Goal: Task Accomplishment & Management: Use online tool/utility

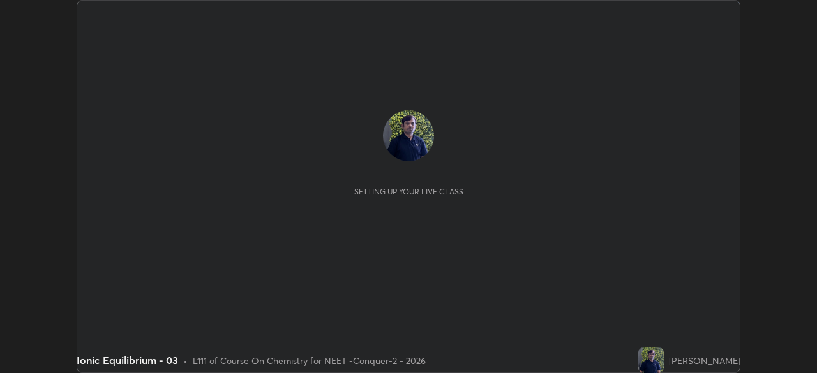
scroll to position [373, 816]
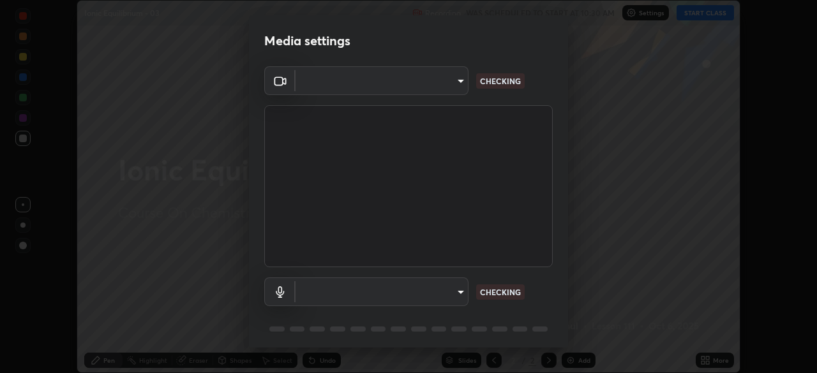
click at [453, 86] on body "Erase all Ionic Equilibrium - 03 Recording WAS SCHEDULED TO START AT 10:30 AM S…" at bounding box center [408, 186] width 817 height 373
click at [447, 82] on div at bounding box center [408, 186] width 817 height 373
type input "4598412b681496c651495e529929790f1be42f1f9e019831001da21812e1e3b3"
type input "116b2355cfba7da652d043c0892b37d636e250ddc816e23184bb23be403c18f9"
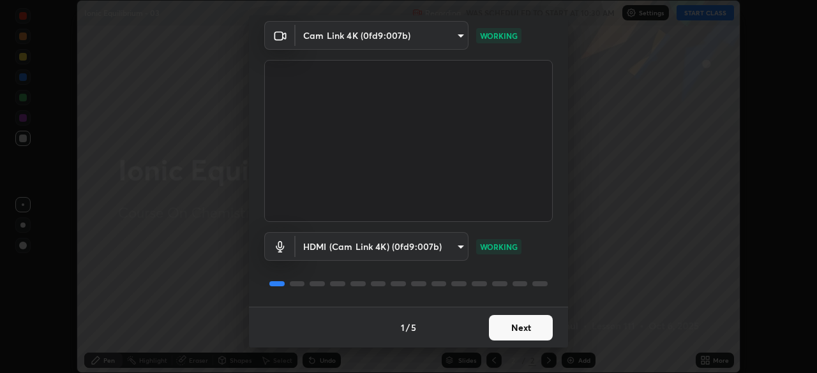
click at [516, 333] on button "Next" at bounding box center [521, 328] width 64 height 26
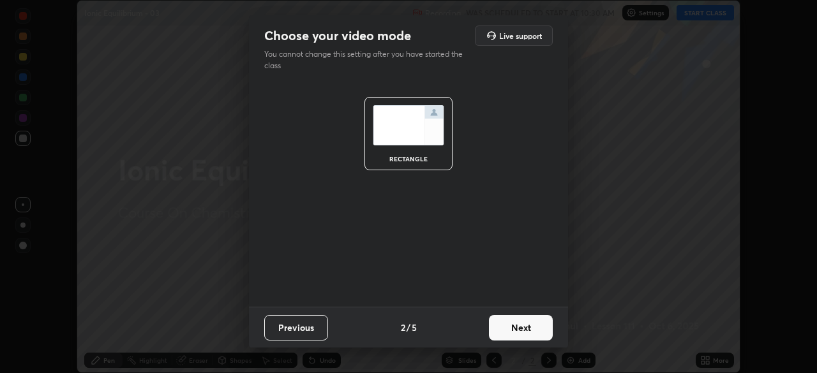
click at [541, 335] on button "Next" at bounding box center [521, 328] width 64 height 26
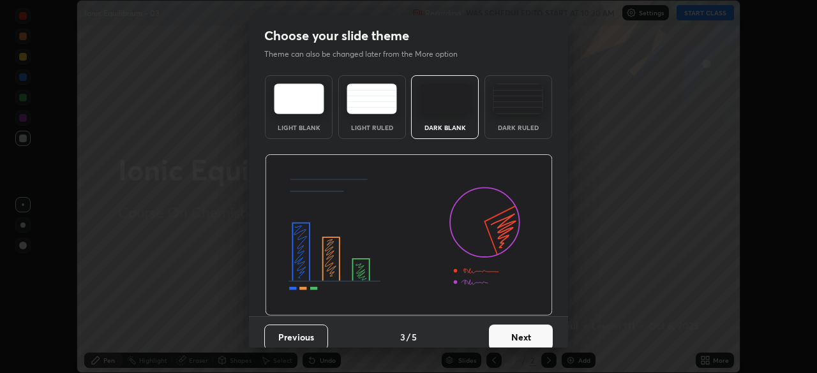
click at [548, 330] on button "Next" at bounding box center [521, 338] width 64 height 26
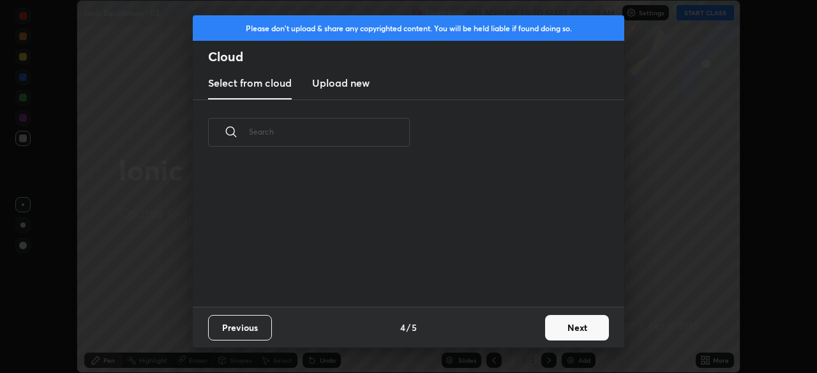
scroll to position [142, 410]
click at [567, 331] on button "Next" at bounding box center [577, 328] width 64 height 26
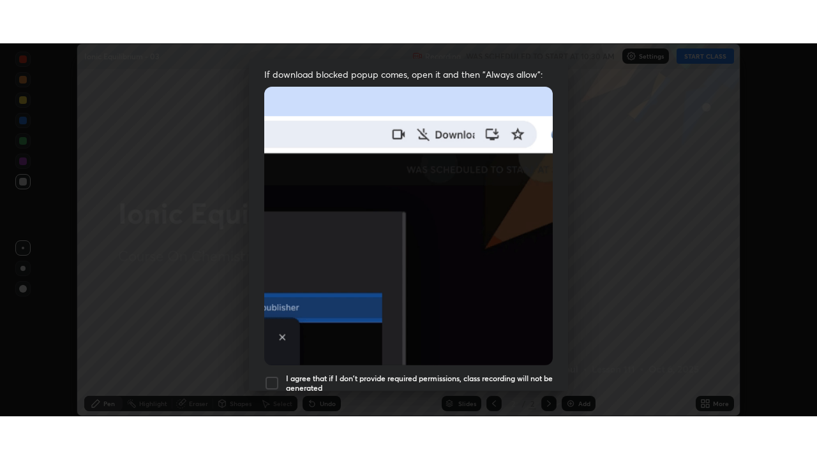
scroll to position [306, 0]
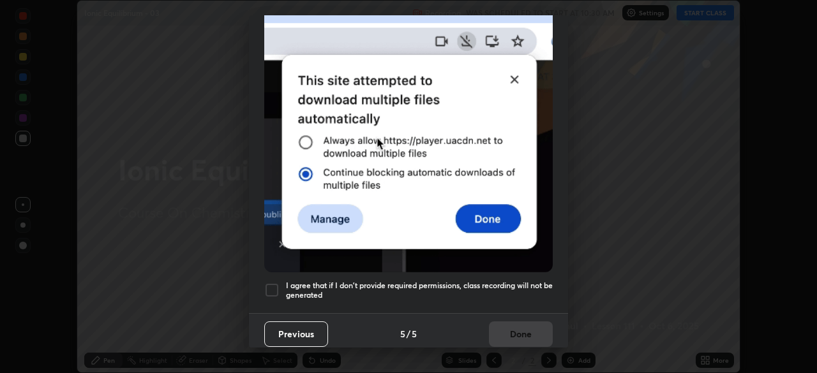
click at [274, 288] on div at bounding box center [271, 290] width 15 height 15
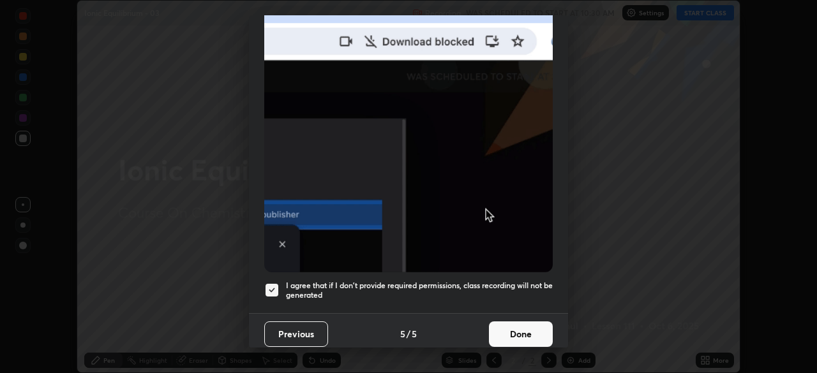
click at [510, 323] on button "Done" at bounding box center [521, 335] width 64 height 26
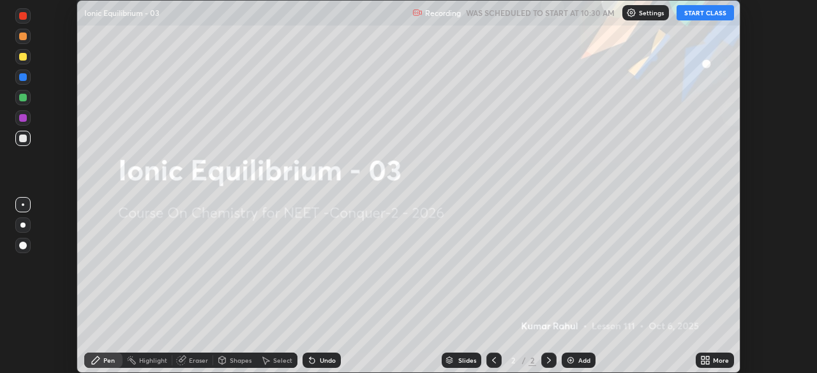
click at [707, 362] on icon at bounding box center [707, 362] width 3 height 3
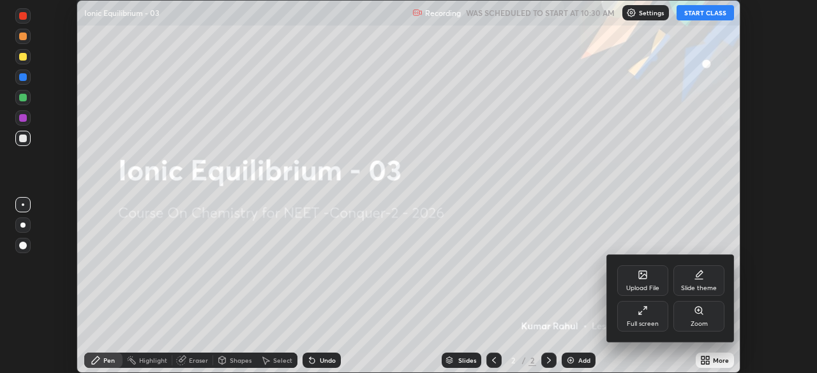
click at [657, 330] on div "Full screen" at bounding box center [642, 316] width 51 height 31
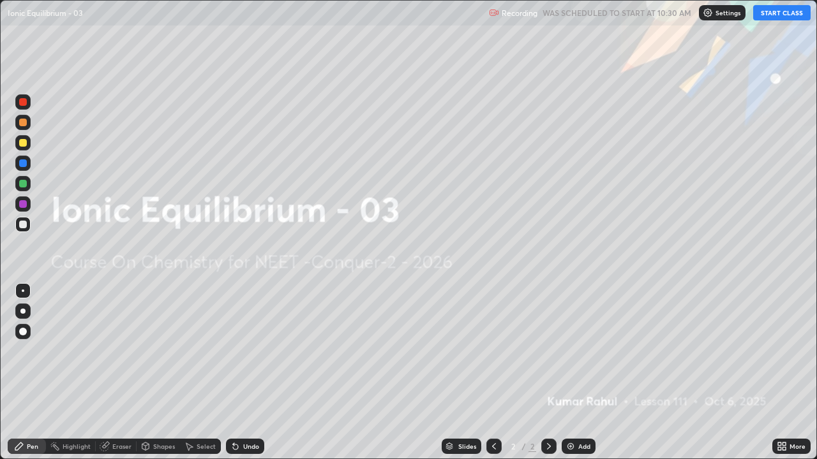
scroll to position [459, 817]
click at [586, 373] on div "Add" at bounding box center [584, 446] width 12 height 6
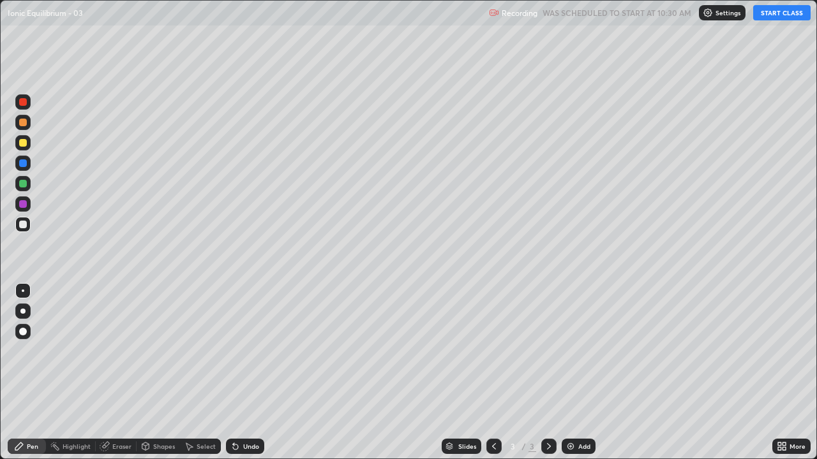
click at [774, 15] on button "START CLASS" at bounding box center [781, 12] width 57 height 15
click at [22, 309] on div at bounding box center [22, 311] width 5 height 5
click at [25, 313] on div at bounding box center [22, 311] width 15 height 15
click at [25, 145] on div at bounding box center [23, 143] width 8 height 8
click at [697, 373] on div "Slides 3 / 3 Add" at bounding box center [518, 447] width 508 height 26
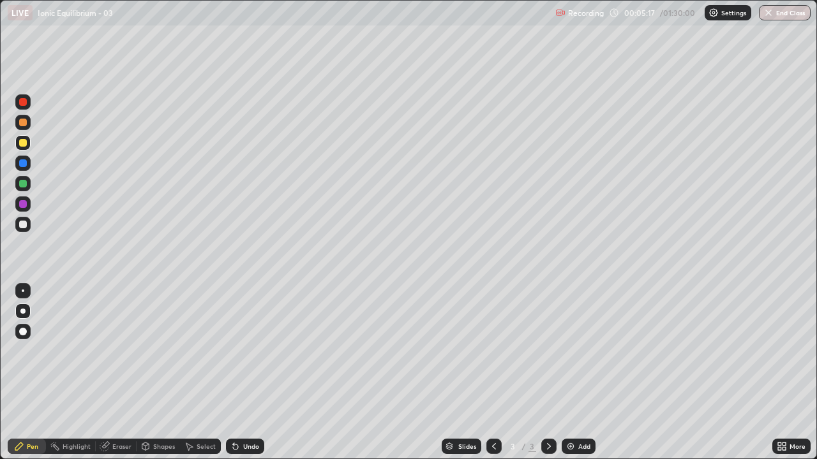
click at [775, 373] on div "More" at bounding box center [791, 447] width 38 height 26
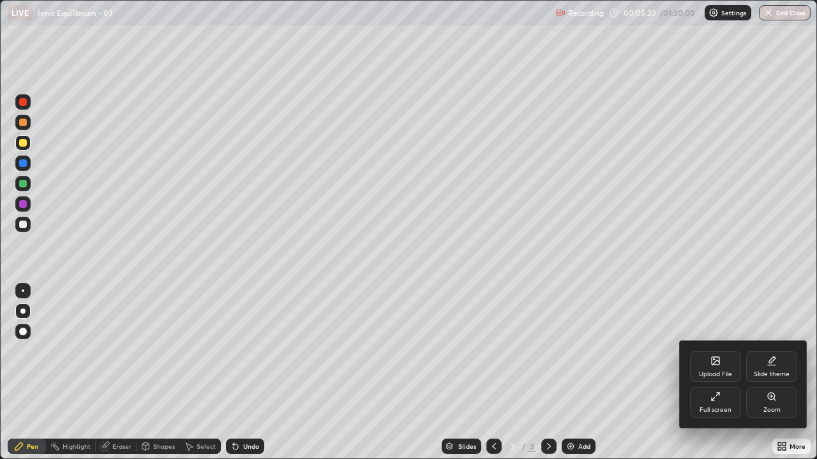
click at [636, 373] on div at bounding box center [408, 229] width 817 height 459
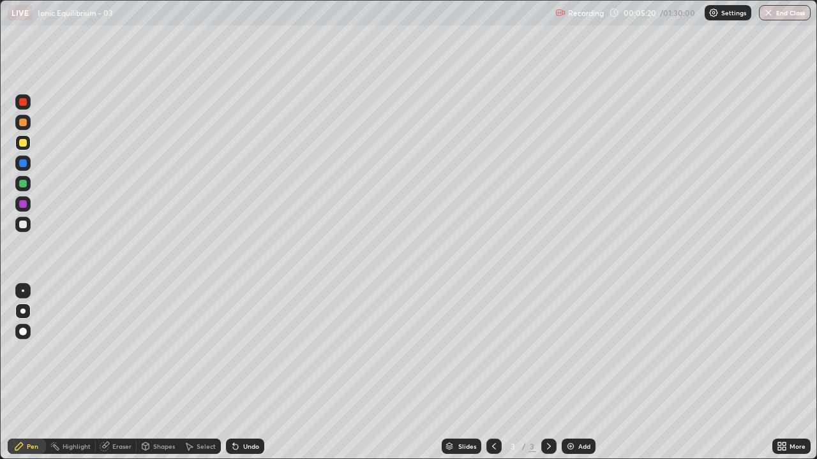
click at [773, 373] on div "More" at bounding box center [791, 447] width 38 height 26
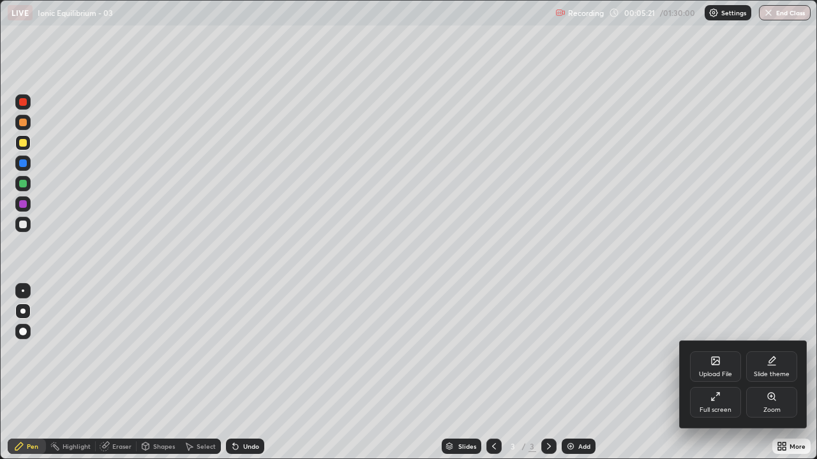
click at [616, 373] on div at bounding box center [408, 229] width 817 height 459
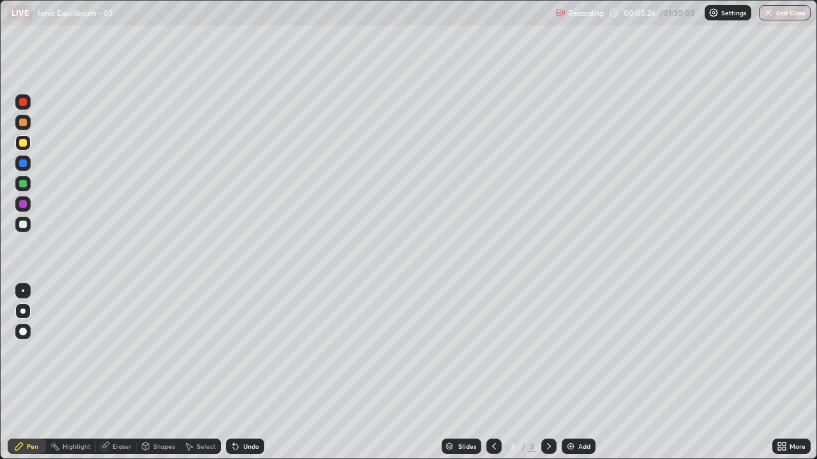
click at [546, 373] on icon at bounding box center [549, 447] width 10 height 10
click at [578, 373] on div "Add" at bounding box center [584, 446] width 12 height 6
click at [119, 373] on div "Eraser" at bounding box center [121, 446] width 19 height 6
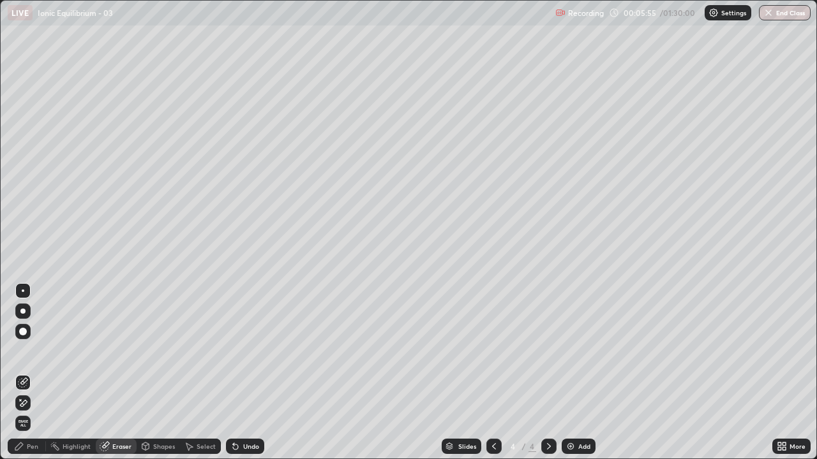
click at [33, 373] on div "Pen" at bounding box center [27, 446] width 38 height 15
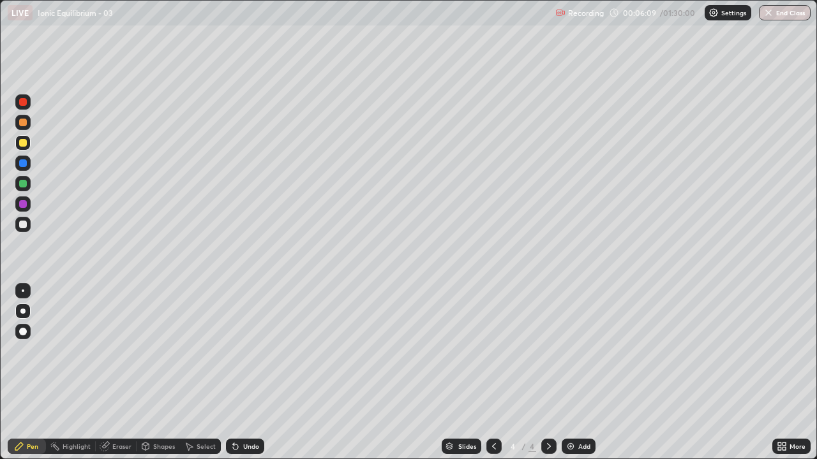
click at [119, 373] on div "Eraser" at bounding box center [121, 446] width 19 height 6
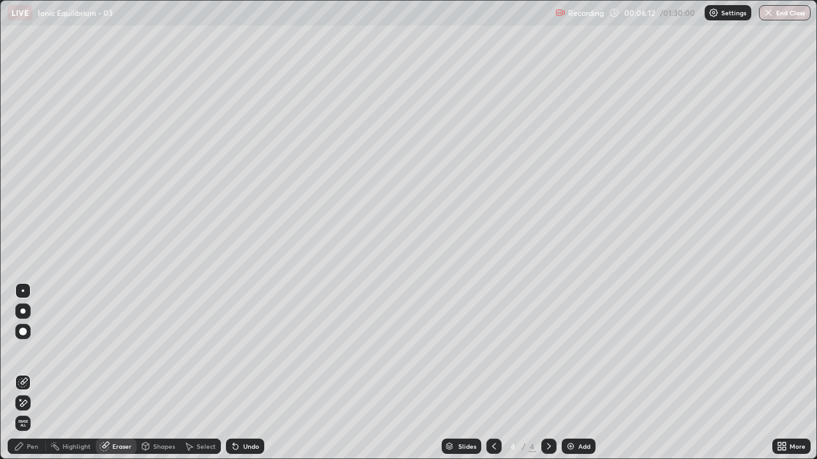
click at [31, 373] on div "Pen" at bounding box center [32, 446] width 11 height 6
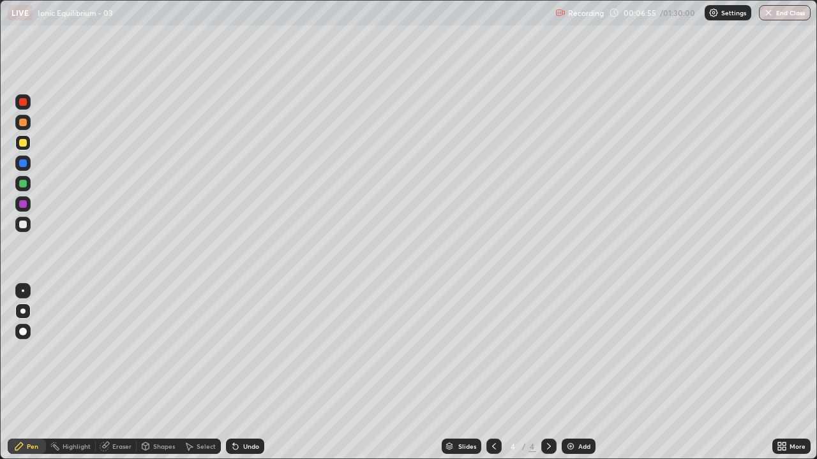
click at [548, 373] on icon at bounding box center [549, 446] width 4 height 6
click at [582, 373] on div "Add" at bounding box center [584, 446] width 12 height 6
click at [117, 373] on div "Eraser" at bounding box center [121, 446] width 19 height 6
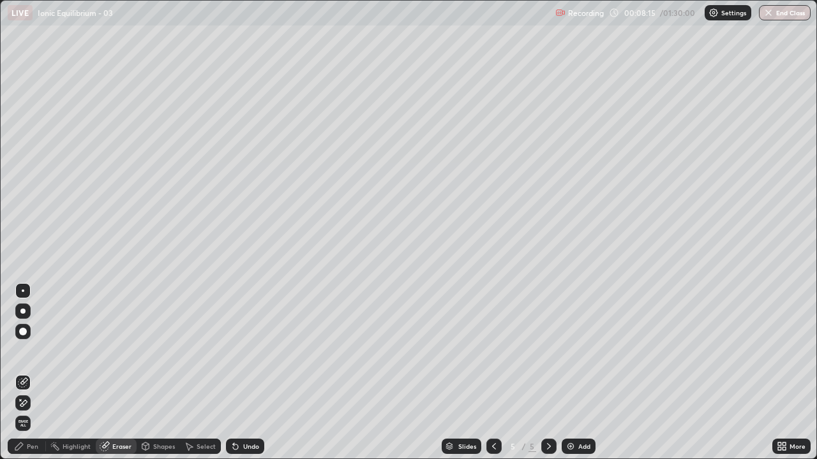
click at [31, 373] on div "Pen" at bounding box center [32, 446] width 11 height 6
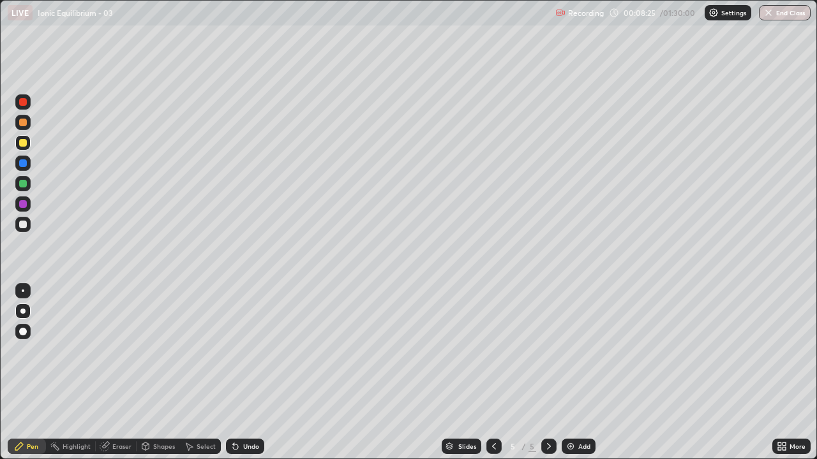
click at [547, 373] on icon at bounding box center [549, 447] width 10 height 10
click at [575, 373] on div "Add" at bounding box center [579, 446] width 34 height 15
click at [547, 373] on icon at bounding box center [549, 446] width 4 height 6
click at [576, 373] on div "Add" at bounding box center [579, 446] width 34 height 15
click at [493, 373] on icon at bounding box center [494, 447] width 10 height 10
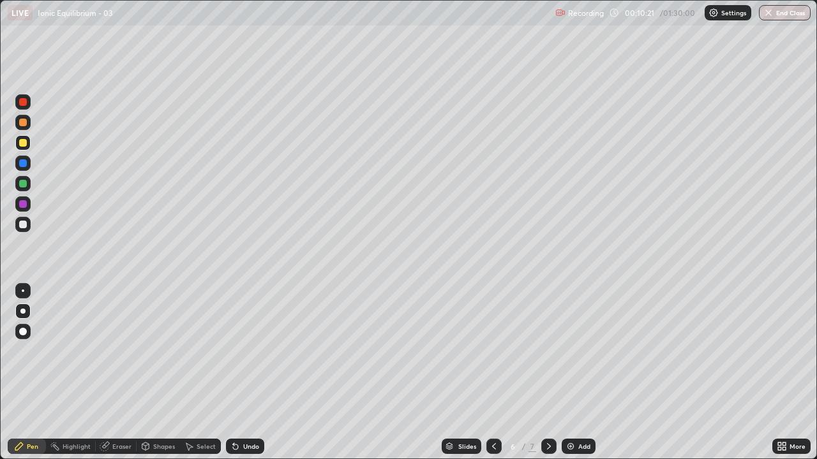
click at [547, 373] on icon at bounding box center [549, 447] width 10 height 10
click at [493, 373] on icon at bounding box center [494, 447] width 10 height 10
click at [491, 373] on icon at bounding box center [494, 447] width 10 height 10
click at [493, 373] on icon at bounding box center [494, 447] width 10 height 10
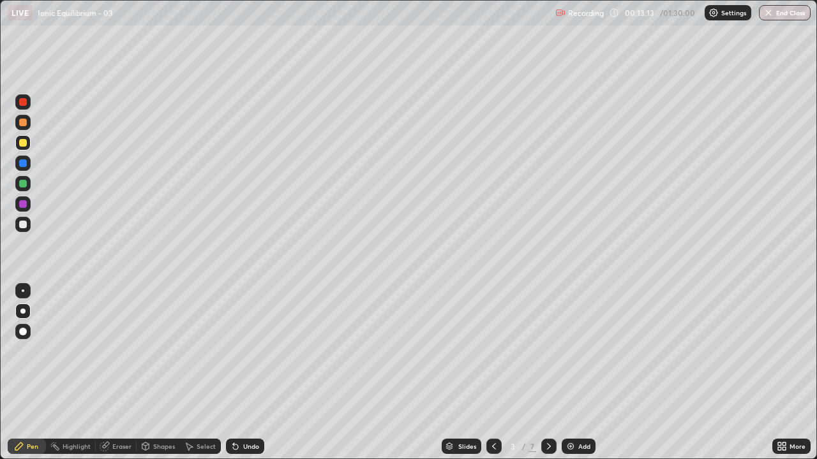
click at [547, 373] on icon at bounding box center [549, 447] width 10 height 10
click at [493, 373] on icon at bounding box center [494, 447] width 10 height 10
click at [547, 373] on icon at bounding box center [549, 447] width 10 height 10
click at [546, 373] on icon at bounding box center [549, 447] width 10 height 10
click at [547, 373] on icon at bounding box center [549, 447] width 10 height 10
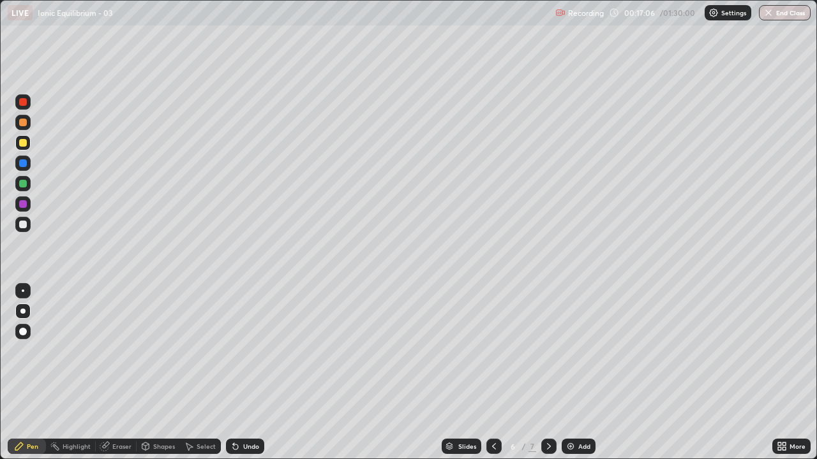
click at [547, 373] on icon at bounding box center [549, 447] width 10 height 10
click at [22, 226] on div at bounding box center [23, 225] width 8 height 8
click at [576, 373] on div "Add" at bounding box center [579, 446] width 34 height 15
click at [24, 145] on div at bounding box center [23, 143] width 8 height 8
click at [119, 373] on div "Eraser" at bounding box center [121, 446] width 19 height 6
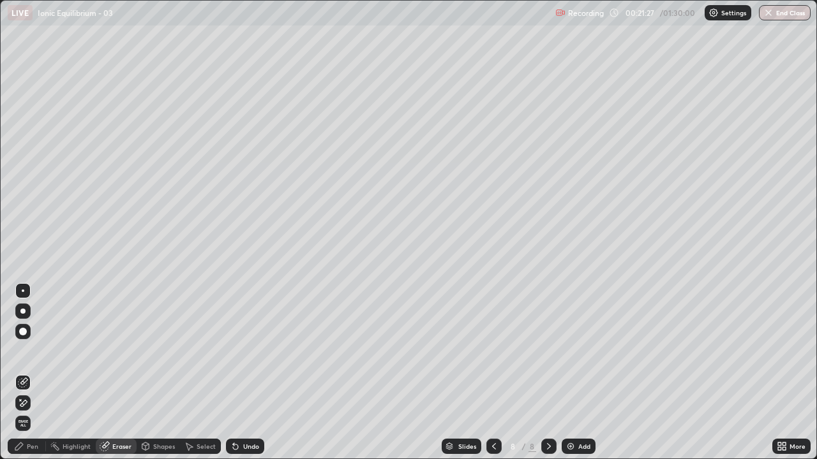
click at [34, 373] on div "Pen" at bounding box center [27, 446] width 38 height 15
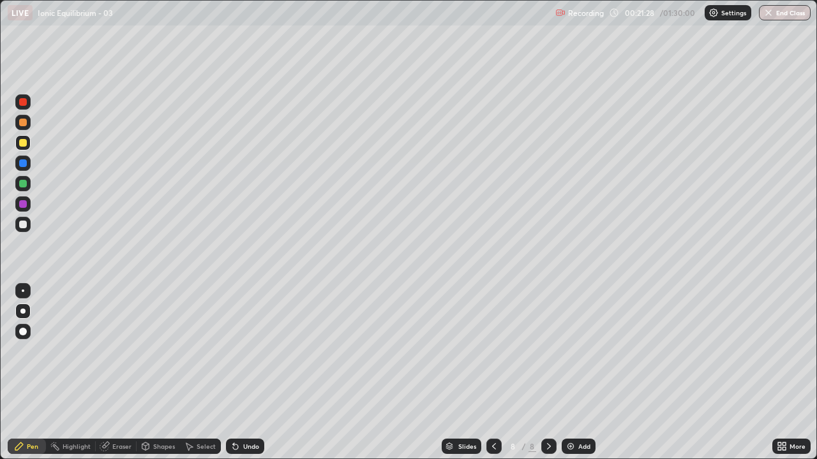
click at [578, 373] on div "Add" at bounding box center [584, 446] width 12 height 6
click at [491, 373] on icon at bounding box center [494, 447] width 10 height 10
click at [493, 373] on icon at bounding box center [494, 447] width 10 height 10
click at [548, 373] on icon at bounding box center [549, 446] width 4 height 6
click at [547, 373] on icon at bounding box center [549, 447] width 10 height 10
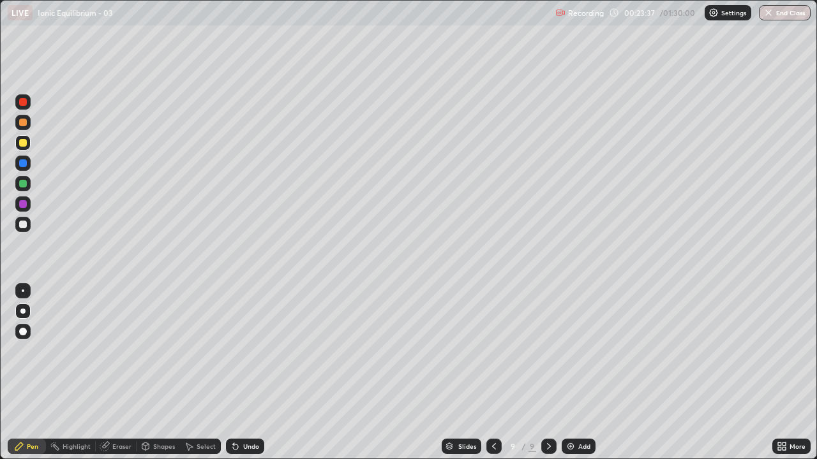
click at [491, 373] on icon at bounding box center [494, 447] width 10 height 10
click at [494, 373] on icon at bounding box center [494, 447] width 10 height 10
click at [549, 373] on icon at bounding box center [549, 447] width 10 height 10
click at [493, 373] on icon at bounding box center [494, 447] width 10 height 10
click at [546, 373] on icon at bounding box center [549, 447] width 10 height 10
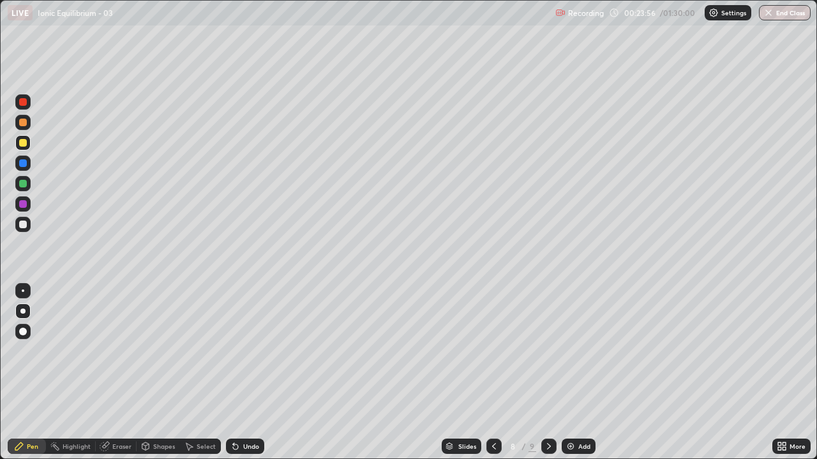
click at [547, 373] on icon at bounding box center [549, 447] width 10 height 10
click at [493, 373] on icon at bounding box center [494, 447] width 10 height 10
click at [489, 373] on icon at bounding box center [494, 447] width 10 height 10
click at [547, 373] on icon at bounding box center [549, 447] width 10 height 10
click at [547, 373] on icon at bounding box center [549, 446] width 4 height 6
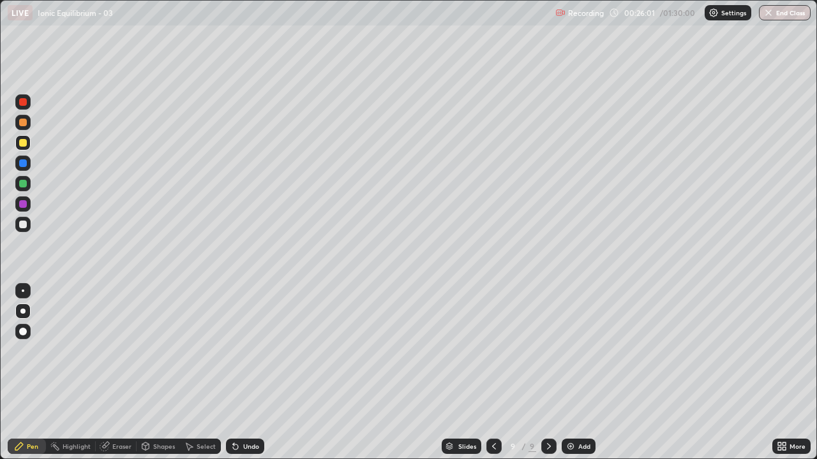
click at [489, 373] on icon at bounding box center [494, 447] width 10 height 10
click at [547, 373] on icon at bounding box center [549, 447] width 10 height 10
click at [489, 373] on icon at bounding box center [494, 447] width 10 height 10
click at [493, 373] on icon at bounding box center [494, 447] width 10 height 10
click at [546, 373] on icon at bounding box center [549, 447] width 10 height 10
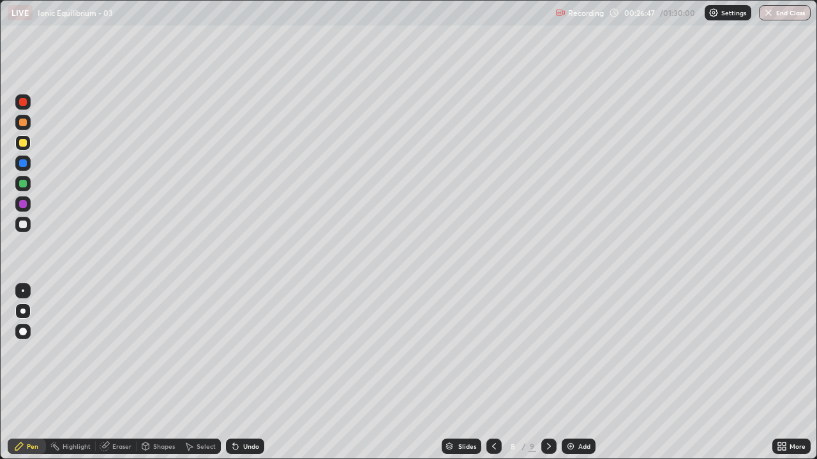
click at [549, 373] on icon at bounding box center [549, 447] width 10 height 10
click at [493, 373] on icon at bounding box center [494, 447] width 10 height 10
click at [547, 373] on icon at bounding box center [549, 447] width 10 height 10
click at [546, 373] on icon at bounding box center [549, 447] width 10 height 10
click at [576, 373] on div "Add" at bounding box center [579, 446] width 34 height 15
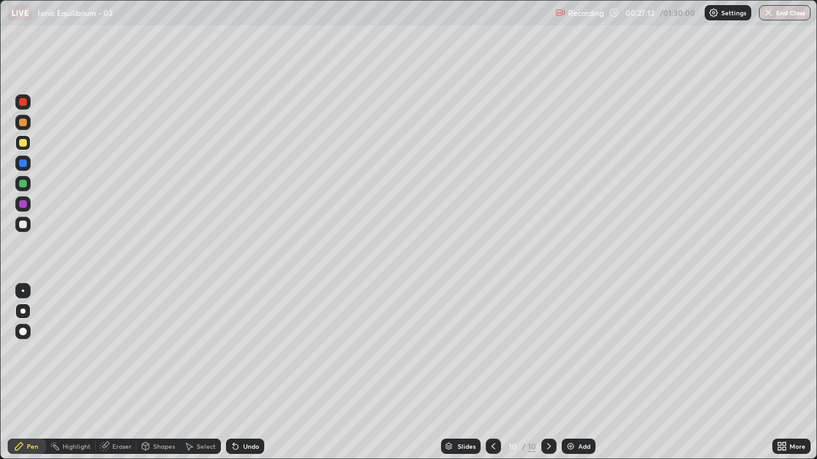
click at [23, 225] on div at bounding box center [23, 225] width 8 height 8
click at [633, 373] on div "Slides 10 / 10 Add" at bounding box center [518, 447] width 508 height 26
click at [113, 373] on div "Eraser" at bounding box center [121, 446] width 19 height 6
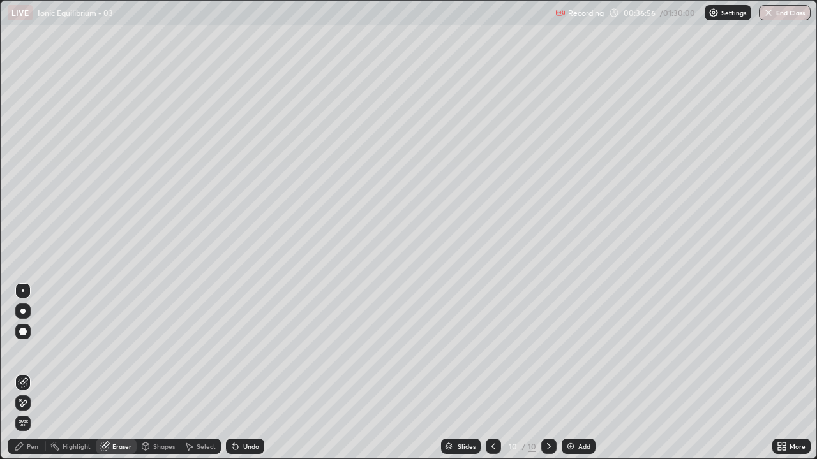
click at [23, 373] on icon at bounding box center [23, 403] width 7 height 6
click at [33, 373] on div "Pen" at bounding box center [32, 446] width 11 height 6
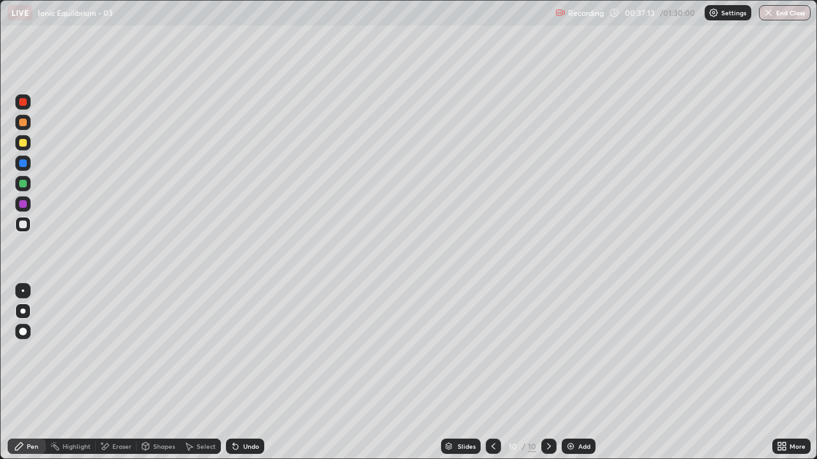
click at [121, 373] on div "Eraser" at bounding box center [121, 446] width 19 height 6
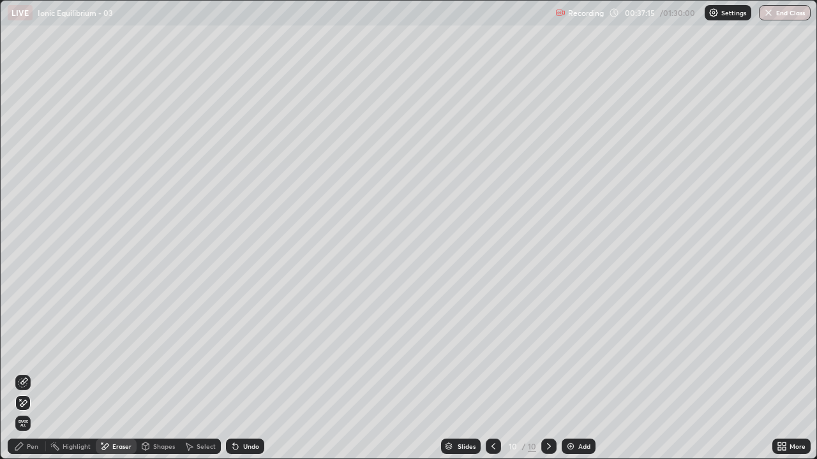
click at [32, 373] on div "Pen" at bounding box center [32, 446] width 11 height 6
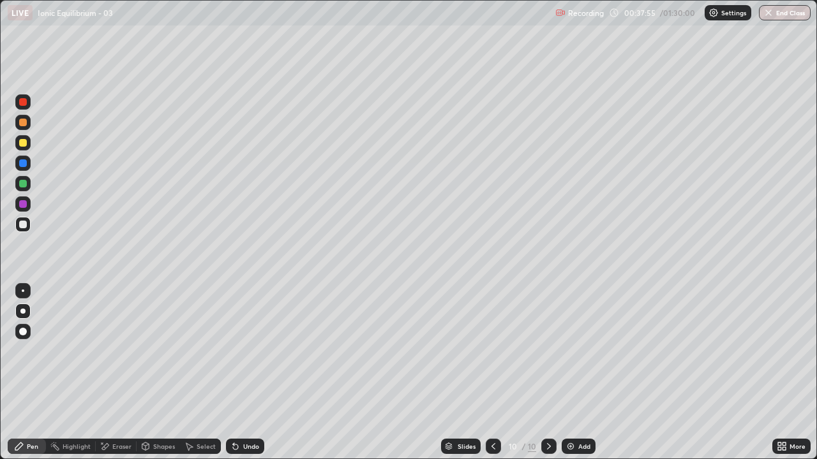
click at [121, 373] on div "Eraser" at bounding box center [121, 446] width 19 height 6
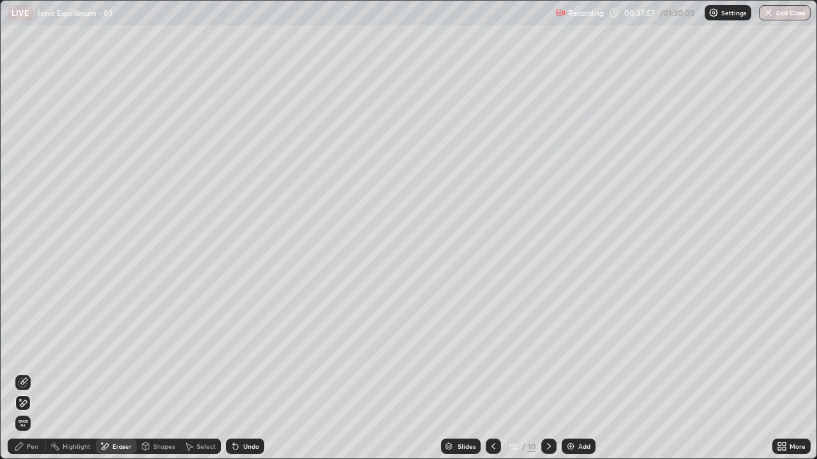
click at [34, 373] on div "Pen" at bounding box center [32, 446] width 11 height 6
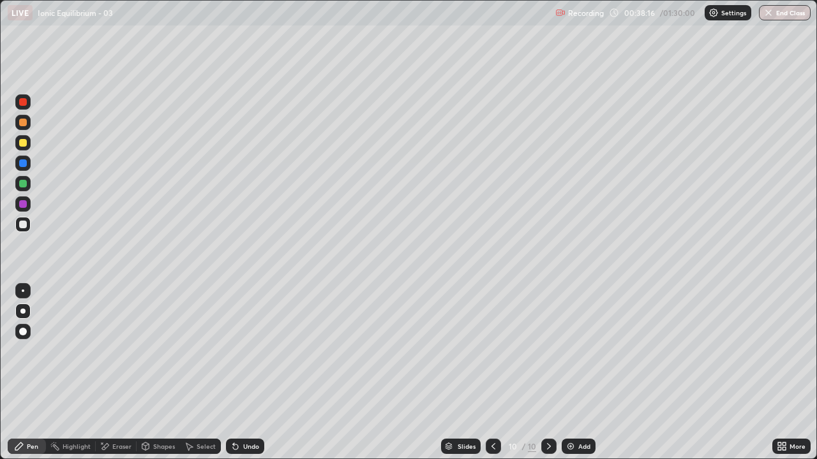
click at [549, 373] on icon at bounding box center [549, 447] width 10 height 10
click at [547, 373] on icon at bounding box center [549, 447] width 10 height 10
click at [581, 373] on div "Add" at bounding box center [584, 446] width 12 height 6
click at [119, 373] on div "Eraser" at bounding box center [116, 446] width 41 height 15
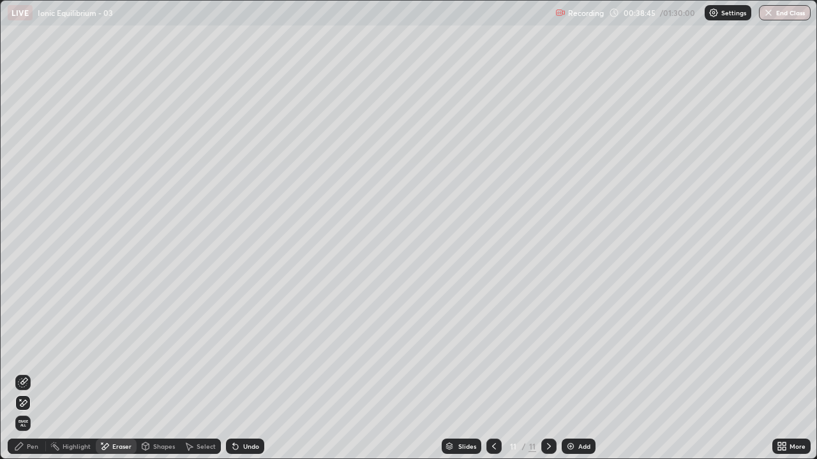
click at [29, 373] on div "Pen" at bounding box center [32, 446] width 11 height 6
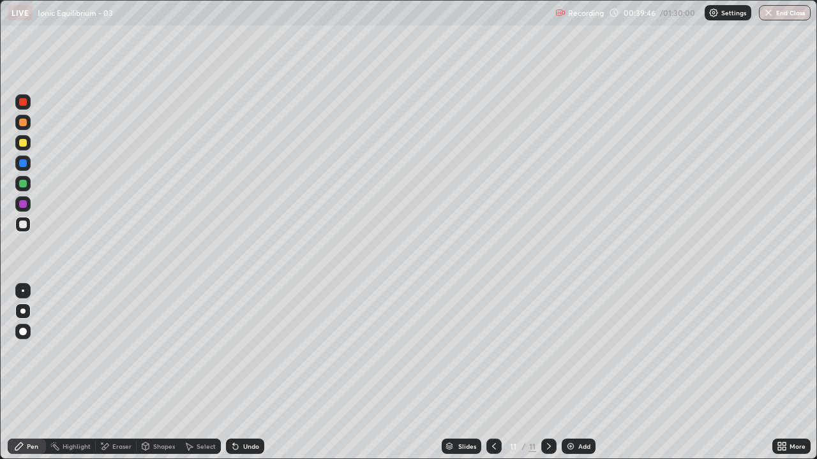
click at [119, 373] on div "Eraser" at bounding box center [121, 446] width 19 height 6
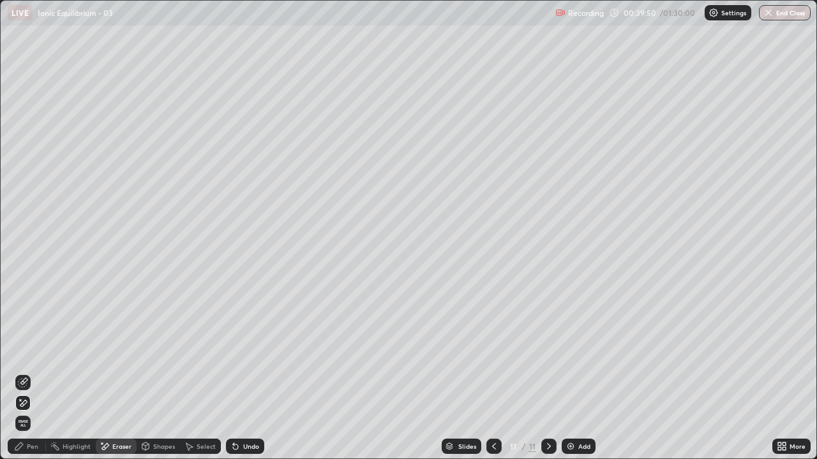
click at [546, 373] on icon at bounding box center [549, 447] width 10 height 10
click at [578, 373] on div "Add" at bounding box center [584, 446] width 12 height 6
click at [35, 373] on div "Pen" at bounding box center [32, 446] width 11 height 6
click at [32, 373] on div "Pen" at bounding box center [32, 446] width 11 height 6
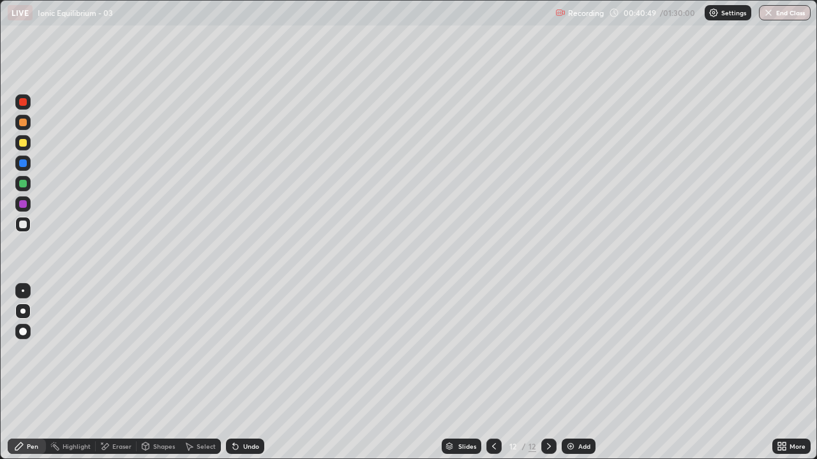
click at [121, 373] on div "Eraser" at bounding box center [121, 446] width 19 height 6
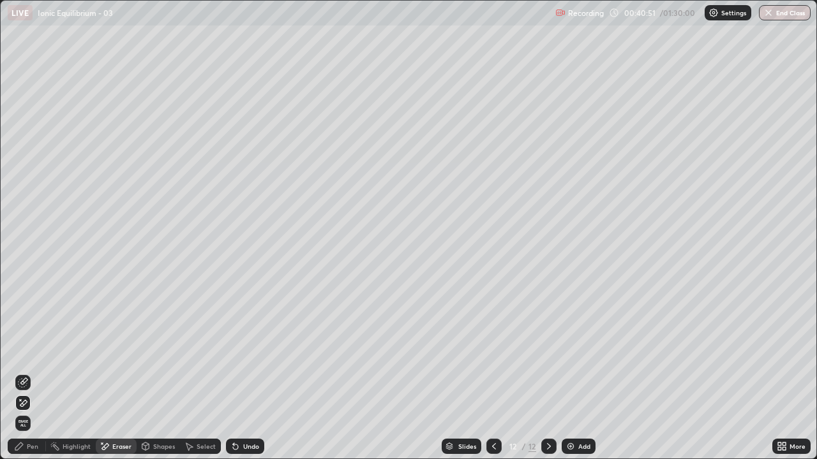
click at [33, 373] on div "Pen" at bounding box center [32, 446] width 11 height 6
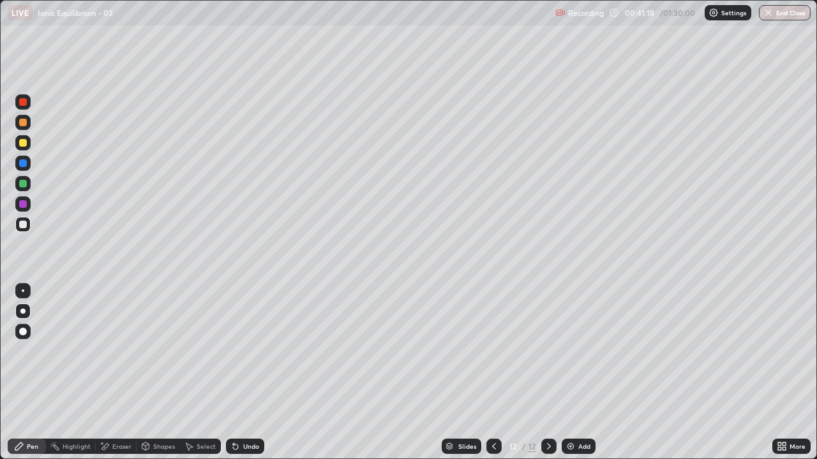
click at [547, 373] on icon at bounding box center [549, 447] width 10 height 10
click at [574, 373] on img at bounding box center [570, 447] width 10 height 10
click at [491, 373] on icon at bounding box center [494, 447] width 10 height 10
click at [493, 373] on icon at bounding box center [494, 447] width 10 height 10
click at [491, 373] on icon at bounding box center [494, 447] width 10 height 10
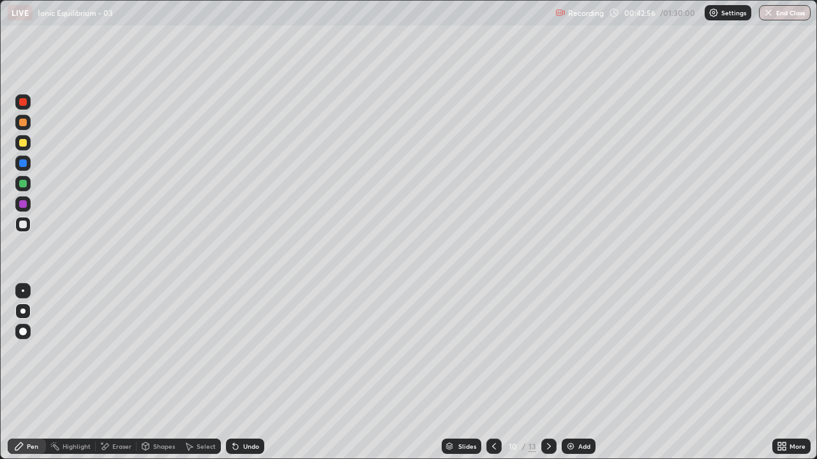
click at [542, 373] on div at bounding box center [548, 446] width 15 height 15
click at [547, 373] on icon at bounding box center [549, 447] width 10 height 10
click at [547, 373] on icon at bounding box center [549, 446] width 4 height 6
click at [547, 373] on icon at bounding box center [549, 447] width 10 height 10
click at [579, 373] on div "Add" at bounding box center [584, 446] width 12 height 6
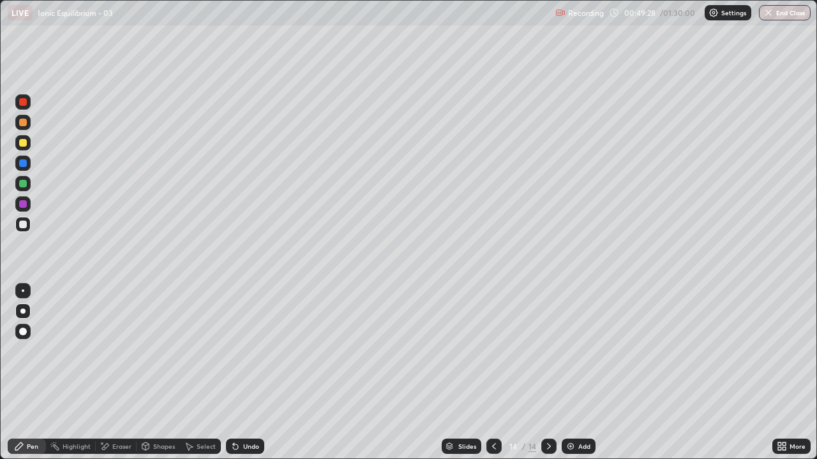
click at [548, 373] on icon at bounding box center [549, 447] width 10 height 10
click at [581, 373] on div "Add" at bounding box center [584, 446] width 12 height 6
click at [121, 373] on div "Eraser" at bounding box center [121, 446] width 19 height 6
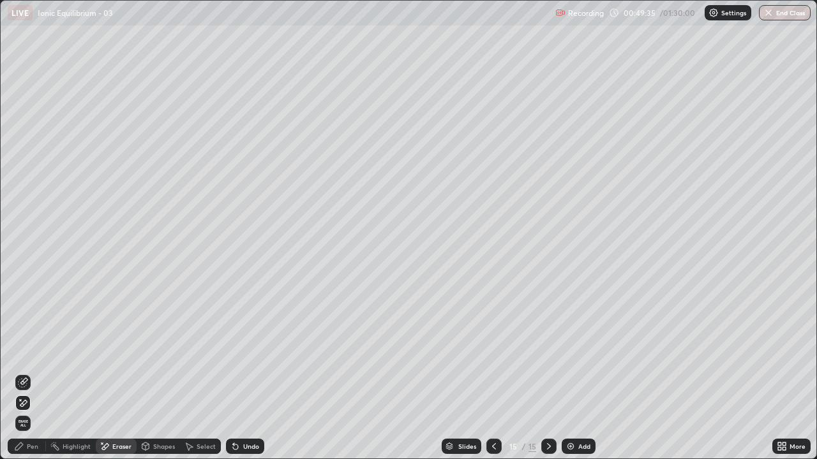
click at [32, 373] on div "Pen" at bounding box center [32, 446] width 11 height 6
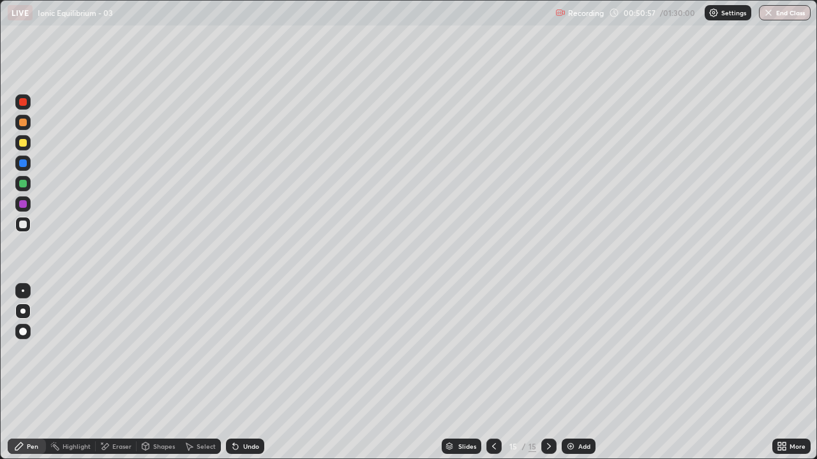
click at [546, 373] on icon at bounding box center [549, 447] width 10 height 10
click at [578, 373] on div "Add" at bounding box center [584, 446] width 12 height 6
click at [579, 373] on div "Add" at bounding box center [584, 446] width 12 height 6
click at [491, 373] on icon at bounding box center [494, 447] width 10 height 10
click at [547, 373] on icon at bounding box center [549, 446] width 4 height 6
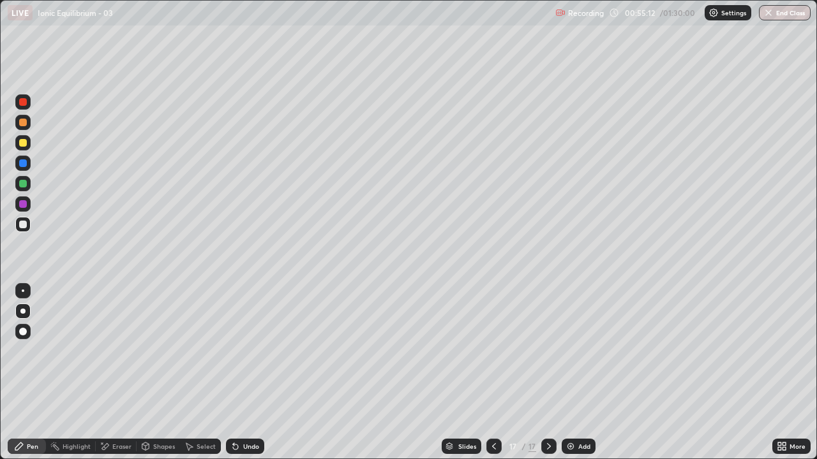
click at [547, 373] on icon at bounding box center [549, 447] width 10 height 10
click at [578, 373] on div "Add" at bounding box center [584, 446] width 12 height 6
click at [120, 373] on div "Eraser" at bounding box center [116, 446] width 41 height 15
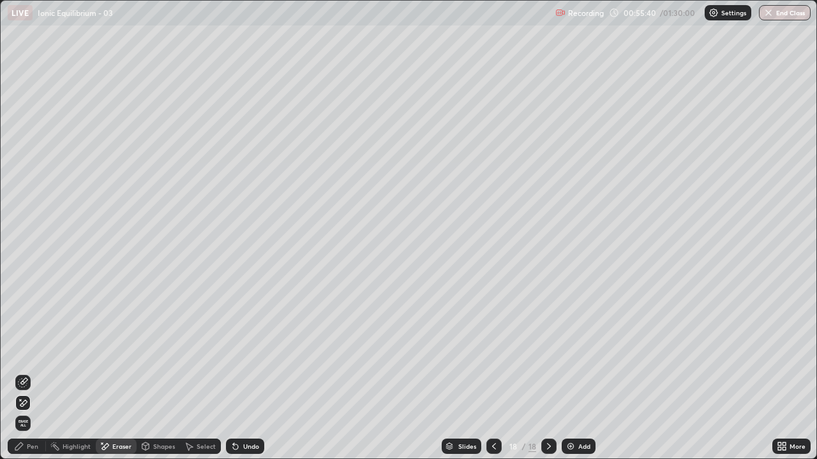
click at [32, 373] on div "Pen" at bounding box center [32, 446] width 11 height 6
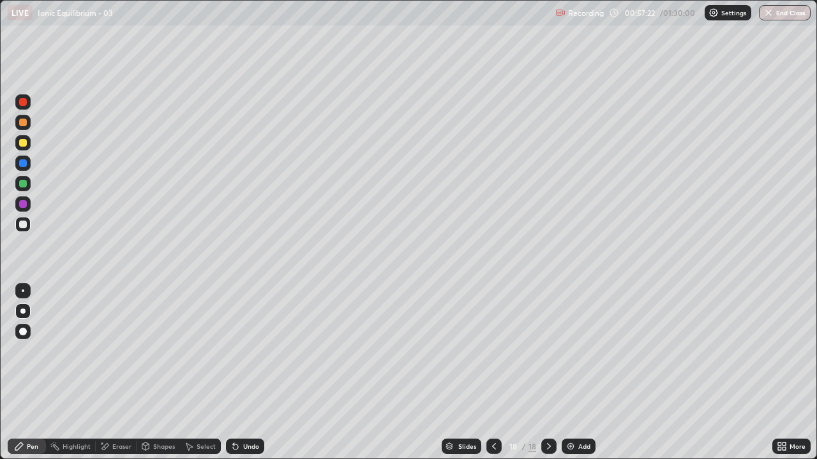
click at [549, 373] on icon at bounding box center [549, 447] width 10 height 10
click at [576, 373] on div "Add" at bounding box center [579, 446] width 34 height 15
click at [492, 373] on icon at bounding box center [494, 446] width 4 height 6
click at [491, 373] on icon at bounding box center [494, 447] width 10 height 10
click at [493, 373] on icon at bounding box center [494, 446] width 4 height 6
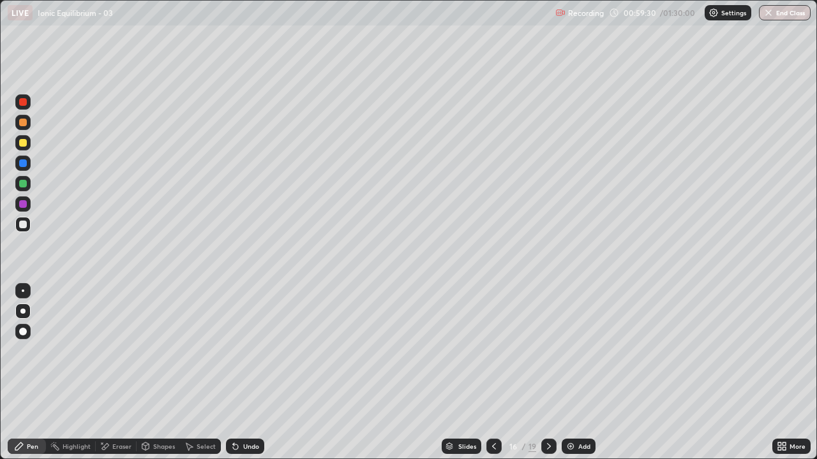
click at [491, 373] on icon at bounding box center [494, 447] width 10 height 10
click at [492, 373] on icon at bounding box center [494, 446] width 4 height 6
click at [491, 373] on icon at bounding box center [494, 447] width 10 height 10
click at [493, 373] on icon at bounding box center [494, 447] width 10 height 10
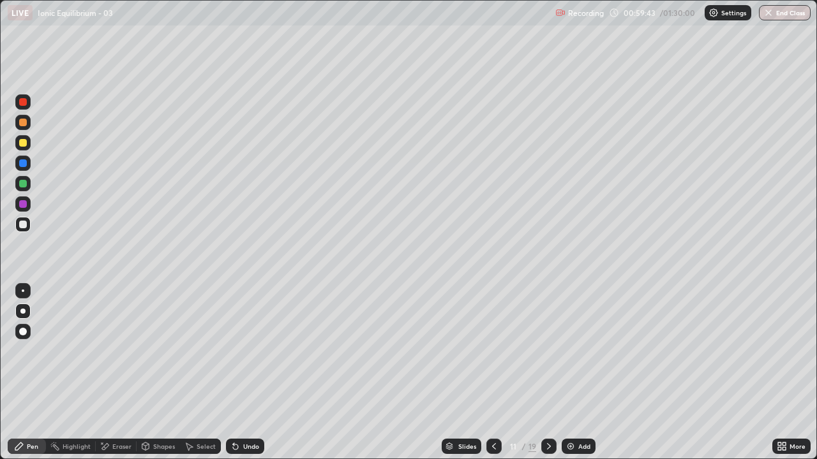
click at [546, 373] on icon at bounding box center [549, 447] width 10 height 10
click at [547, 373] on icon at bounding box center [549, 447] width 10 height 10
click at [546, 373] on icon at bounding box center [549, 447] width 10 height 10
click at [491, 373] on icon at bounding box center [494, 447] width 10 height 10
click at [547, 373] on icon at bounding box center [549, 447] width 10 height 10
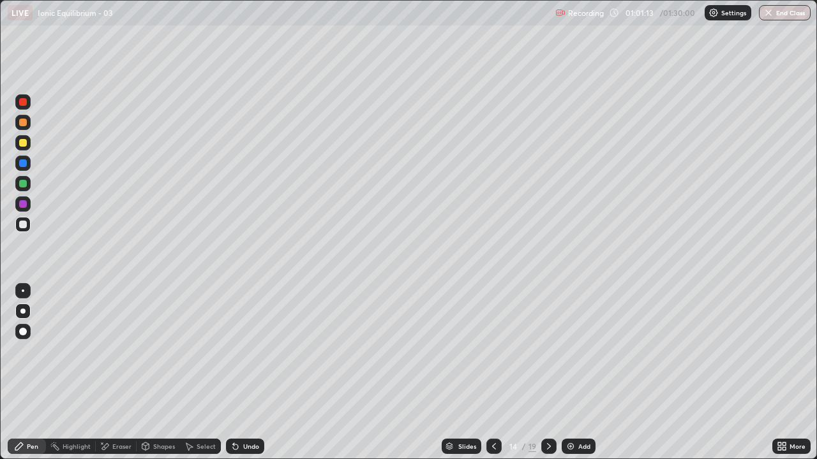
click at [547, 373] on icon at bounding box center [549, 447] width 10 height 10
click at [493, 373] on icon at bounding box center [494, 447] width 10 height 10
click at [546, 373] on icon at bounding box center [549, 447] width 10 height 10
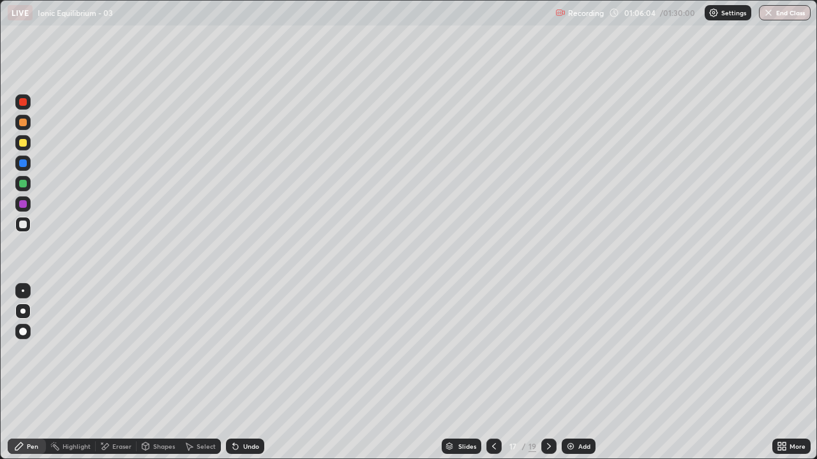
click at [547, 373] on icon at bounding box center [549, 447] width 10 height 10
click at [546, 373] on icon at bounding box center [549, 447] width 10 height 10
click at [493, 373] on icon at bounding box center [494, 447] width 10 height 10
click at [546, 373] on icon at bounding box center [549, 447] width 10 height 10
click at [578, 373] on div "Add" at bounding box center [584, 446] width 12 height 6
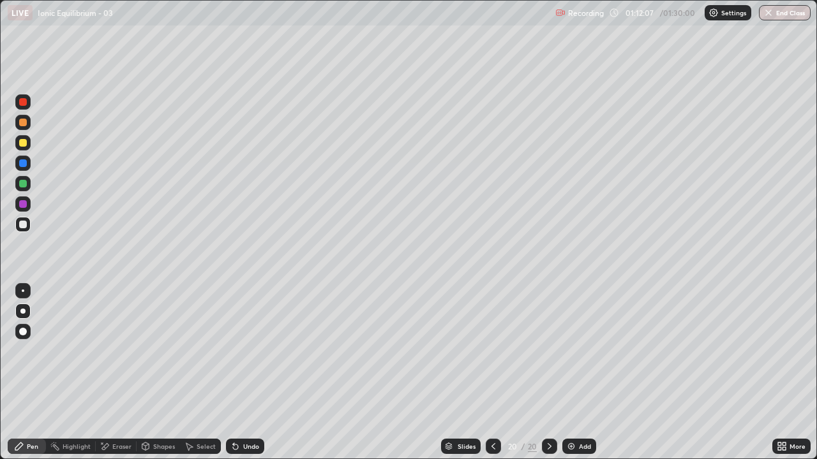
click at [581, 373] on div "Add" at bounding box center [585, 446] width 12 height 6
click at [122, 373] on div "Eraser" at bounding box center [121, 446] width 19 height 6
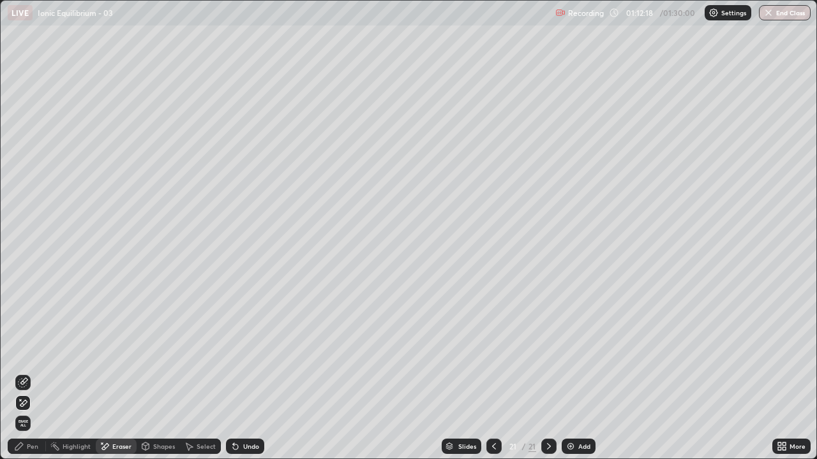
click at [31, 373] on div "Pen" at bounding box center [27, 446] width 38 height 15
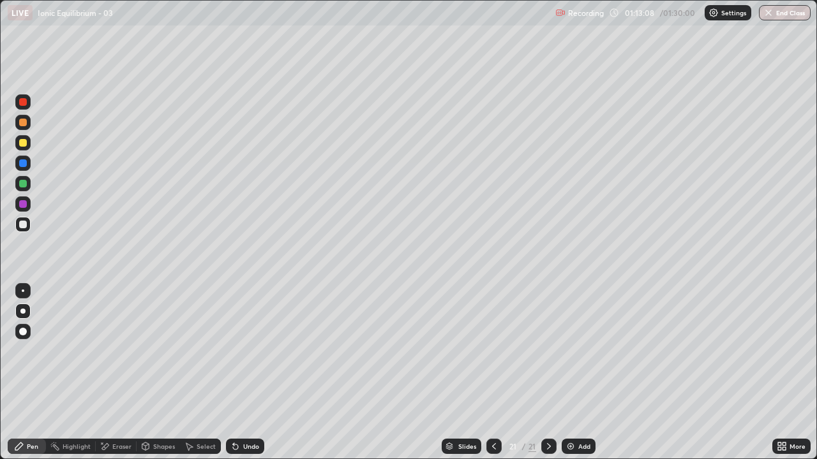
click at [493, 373] on icon at bounding box center [494, 447] width 10 height 10
click at [23, 143] on div at bounding box center [23, 143] width 8 height 8
click at [547, 373] on icon at bounding box center [549, 447] width 10 height 10
click at [492, 373] on icon at bounding box center [494, 446] width 4 height 6
click at [547, 373] on icon at bounding box center [549, 447] width 10 height 10
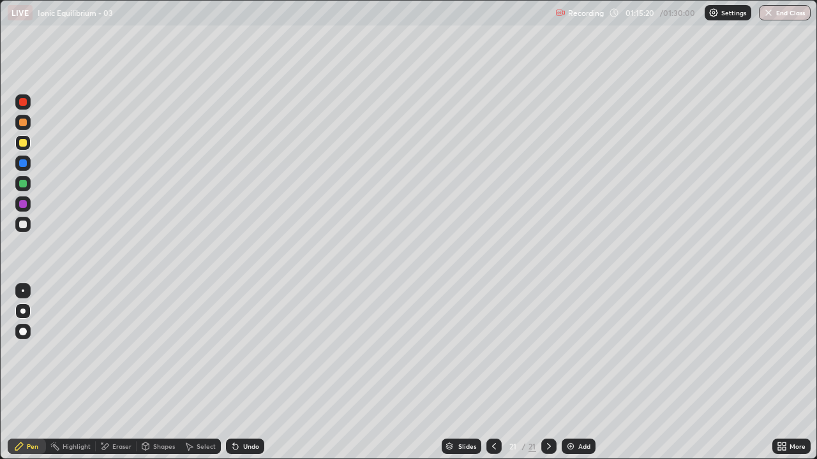
click at [24, 225] on div at bounding box center [23, 225] width 8 height 8
click at [547, 373] on icon at bounding box center [549, 446] width 4 height 6
click at [578, 373] on div "Add" at bounding box center [584, 446] width 12 height 6
click at [492, 373] on icon at bounding box center [494, 447] width 10 height 10
click at [549, 373] on icon at bounding box center [549, 447] width 10 height 10
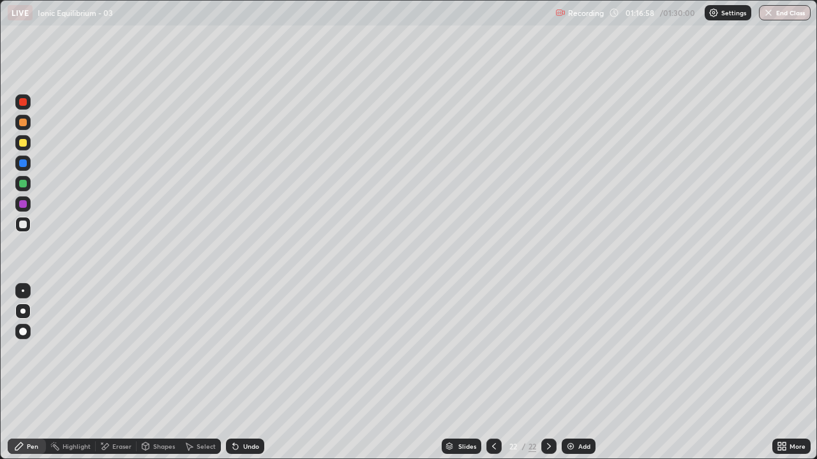
click at [493, 373] on icon at bounding box center [494, 447] width 10 height 10
click at [546, 373] on icon at bounding box center [549, 447] width 10 height 10
click at [492, 373] on icon at bounding box center [494, 447] width 10 height 10
click at [547, 373] on icon at bounding box center [549, 447] width 10 height 10
click at [492, 373] on icon at bounding box center [494, 446] width 4 height 6
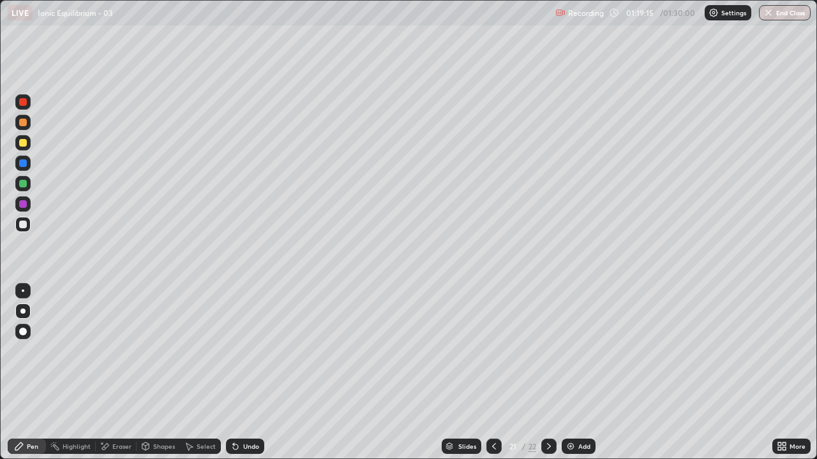
click at [491, 373] on icon at bounding box center [494, 447] width 10 height 10
click at [547, 373] on icon at bounding box center [549, 447] width 10 height 10
click at [544, 373] on icon at bounding box center [549, 447] width 10 height 10
click at [25, 144] on div at bounding box center [23, 143] width 8 height 8
click at [547, 373] on icon at bounding box center [549, 446] width 4 height 6
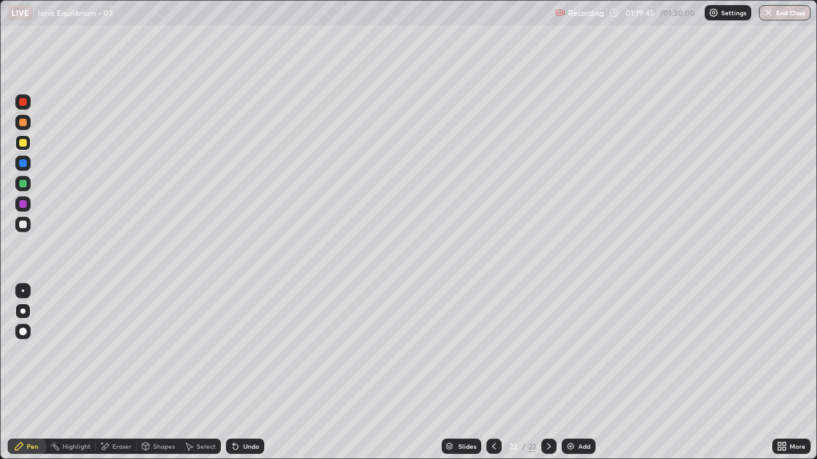
click at [580, 373] on div "Add" at bounding box center [584, 446] width 12 height 6
click at [22, 225] on div at bounding box center [23, 225] width 8 height 8
click at [24, 225] on div at bounding box center [23, 225] width 8 height 8
click at [547, 373] on icon at bounding box center [549, 447] width 10 height 10
click at [581, 373] on div "Add" at bounding box center [584, 446] width 12 height 6
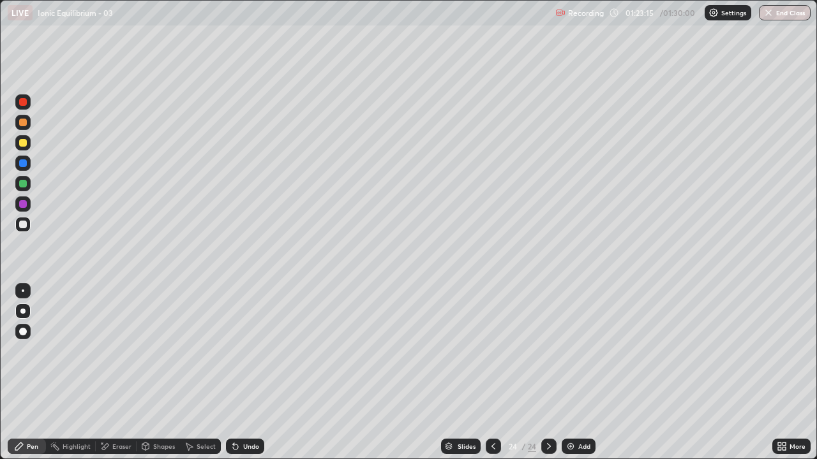
click at [547, 373] on icon at bounding box center [549, 447] width 10 height 10
click at [583, 373] on div "Add" at bounding box center [584, 446] width 12 height 6
click at [491, 373] on icon at bounding box center [493, 447] width 10 height 10
click at [548, 373] on icon at bounding box center [549, 446] width 4 height 6
click at [547, 373] on icon at bounding box center [549, 447] width 10 height 10
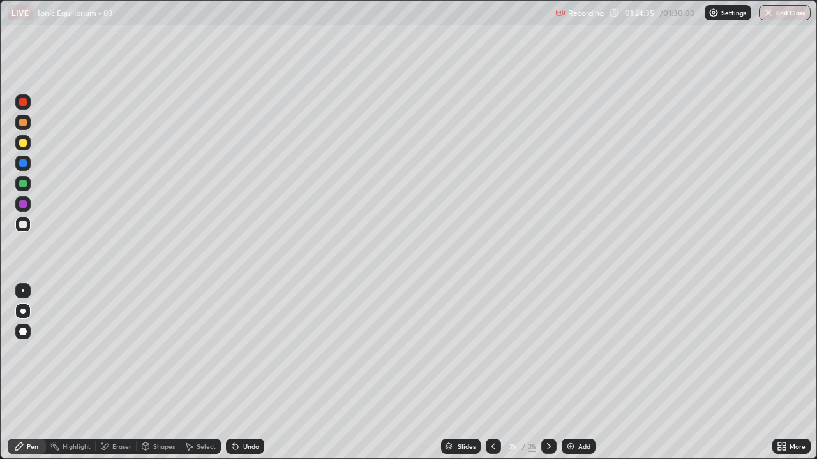
click at [576, 373] on div "Add" at bounding box center [579, 446] width 34 height 15
click at [493, 373] on icon at bounding box center [493, 447] width 10 height 10
click at [548, 373] on icon at bounding box center [549, 447] width 10 height 10
click at [492, 373] on icon at bounding box center [493, 447] width 10 height 10
click at [491, 373] on icon at bounding box center [493, 447] width 10 height 10
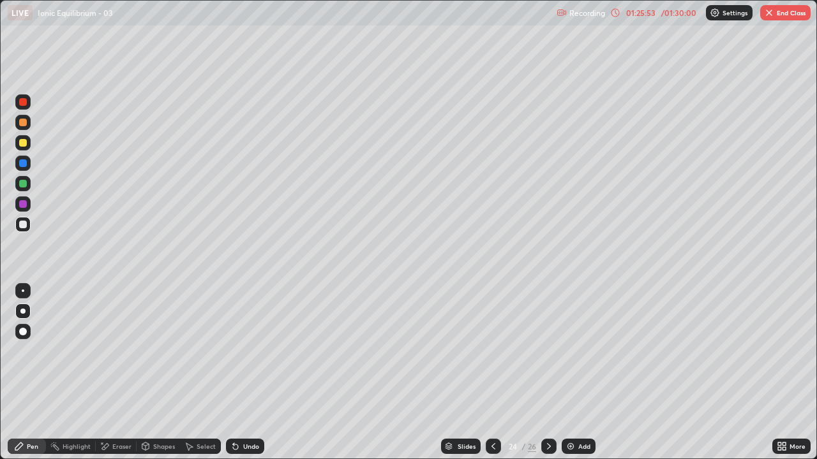
click at [491, 373] on icon at bounding box center [493, 447] width 10 height 10
click at [547, 373] on icon at bounding box center [549, 447] width 10 height 10
click at [550, 373] on icon at bounding box center [549, 447] width 10 height 10
click at [547, 373] on icon at bounding box center [549, 447] width 10 height 10
click at [493, 373] on icon at bounding box center [493, 447] width 10 height 10
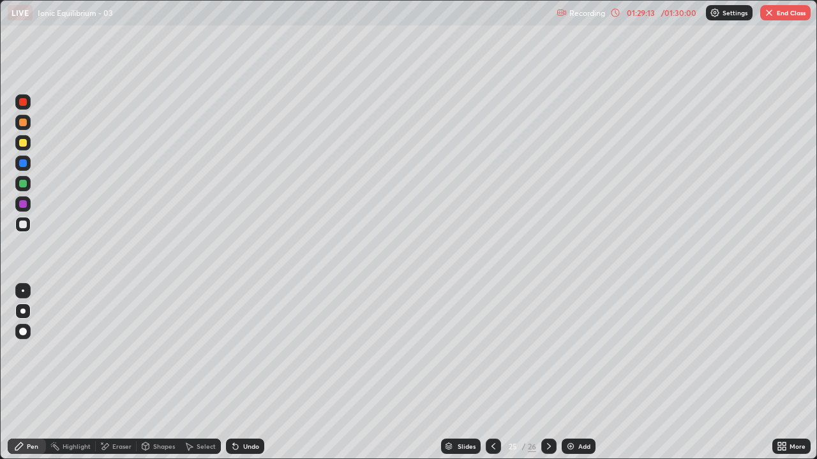
click at [547, 373] on icon at bounding box center [549, 447] width 10 height 10
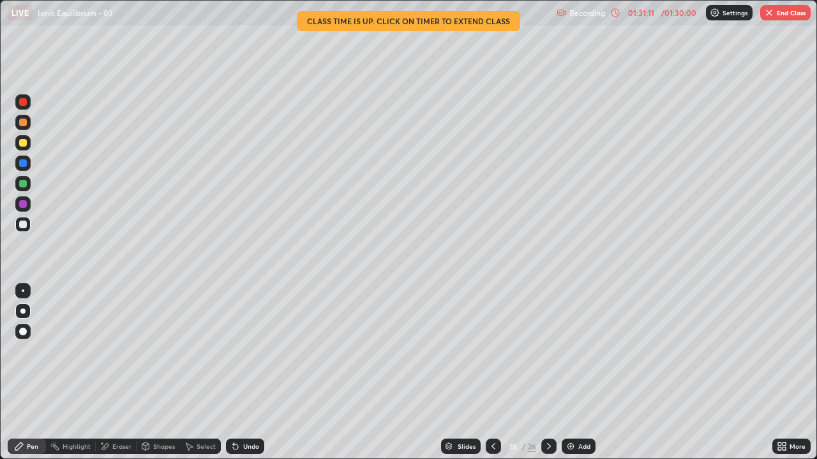
click at [493, 373] on icon at bounding box center [493, 447] width 10 height 10
click at [510, 373] on div "25" at bounding box center [512, 447] width 13 height 8
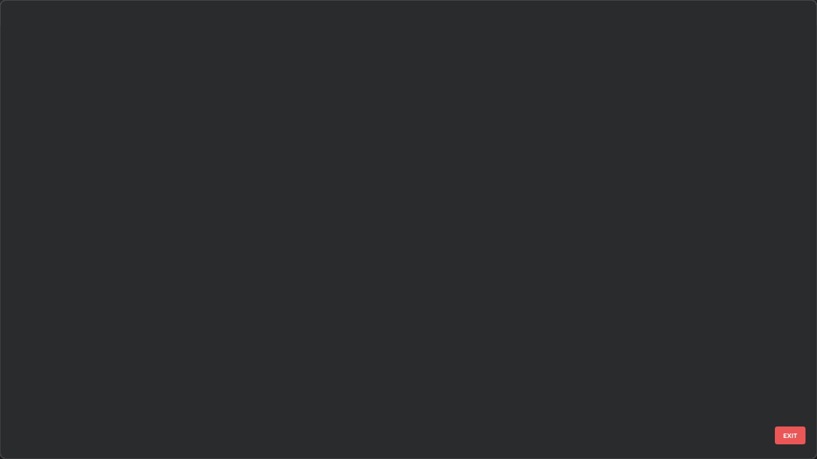
scroll to position [454, 809]
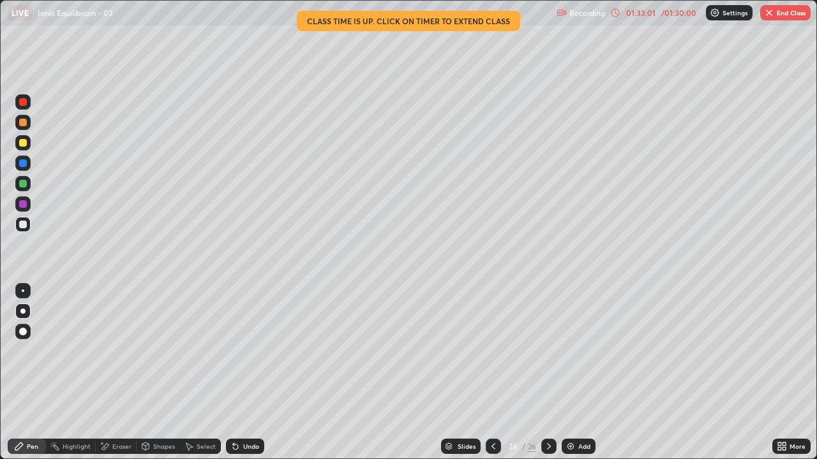
click at [547, 373] on icon at bounding box center [549, 447] width 10 height 10
click at [774, 17] on button "End Class" at bounding box center [785, 12] width 50 height 15
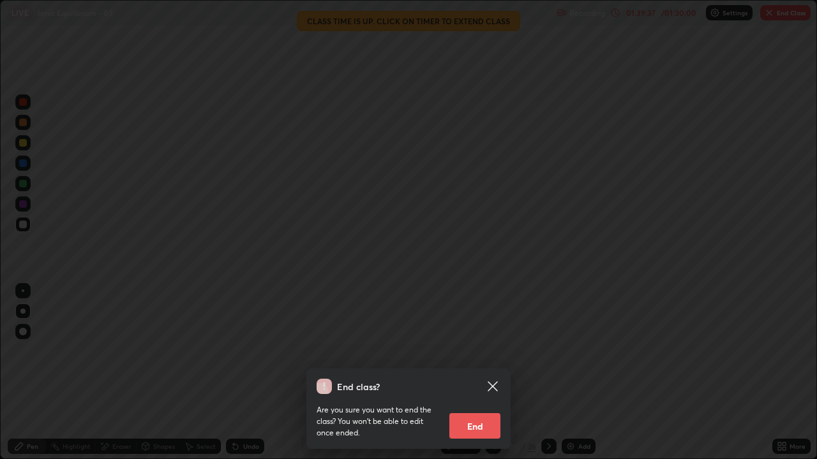
click at [475, 373] on button "End" at bounding box center [474, 426] width 51 height 26
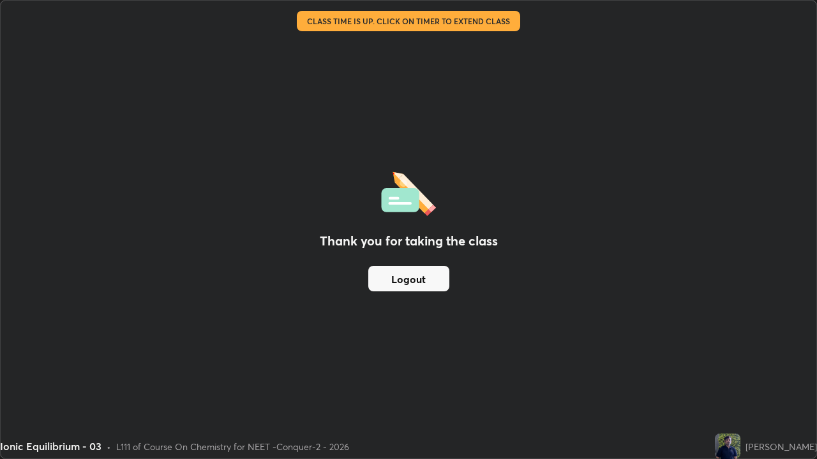
click at [426, 284] on button "Logout" at bounding box center [408, 279] width 81 height 26
